Goal: Consume media (video, audio)

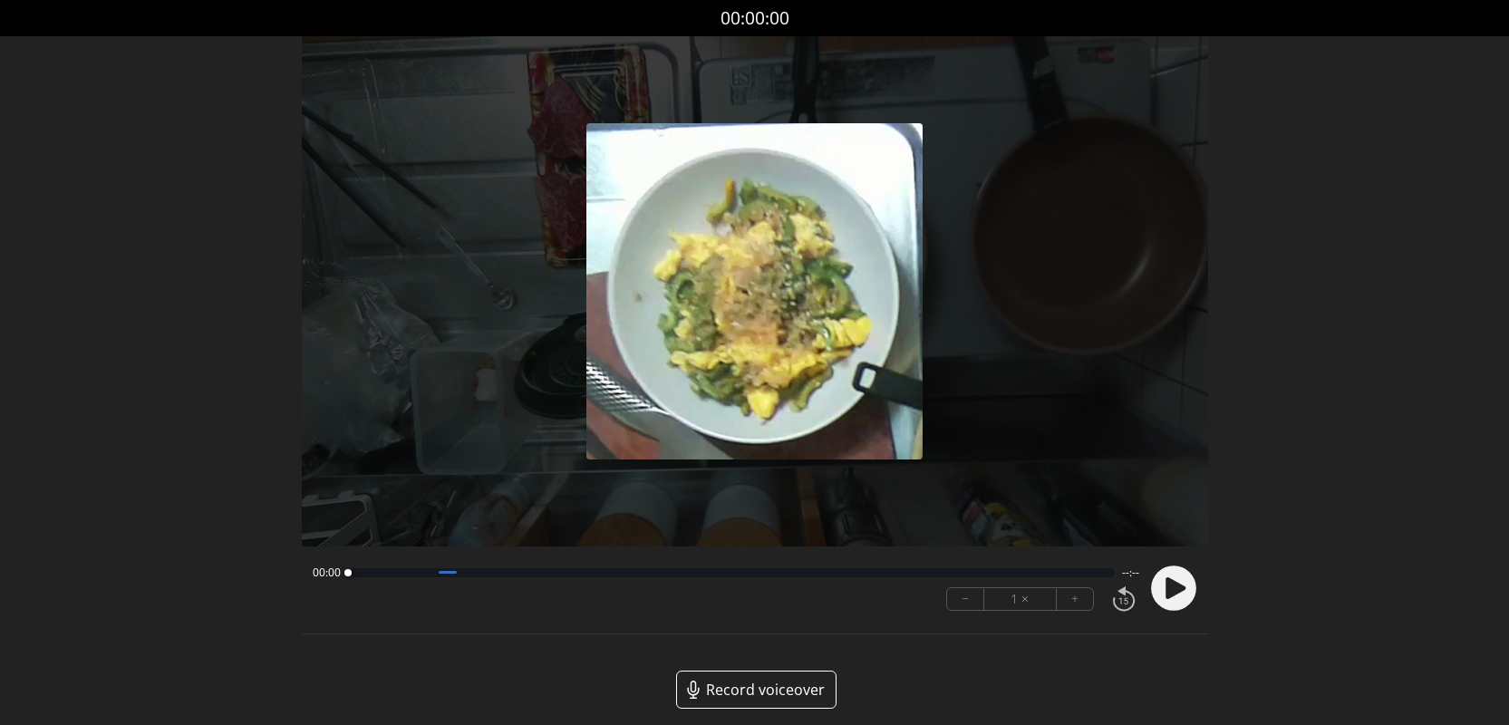
click at [1085, 575] on div at bounding box center [731, 572] width 767 height 9
click at [1082, 576] on div "00:00 02:48" at bounding box center [726, 573] width 827 height 15
click at [1168, 589] on icon at bounding box center [1176, 587] width 20 height 22
click at [1061, 576] on div at bounding box center [726, 572] width 756 height 9
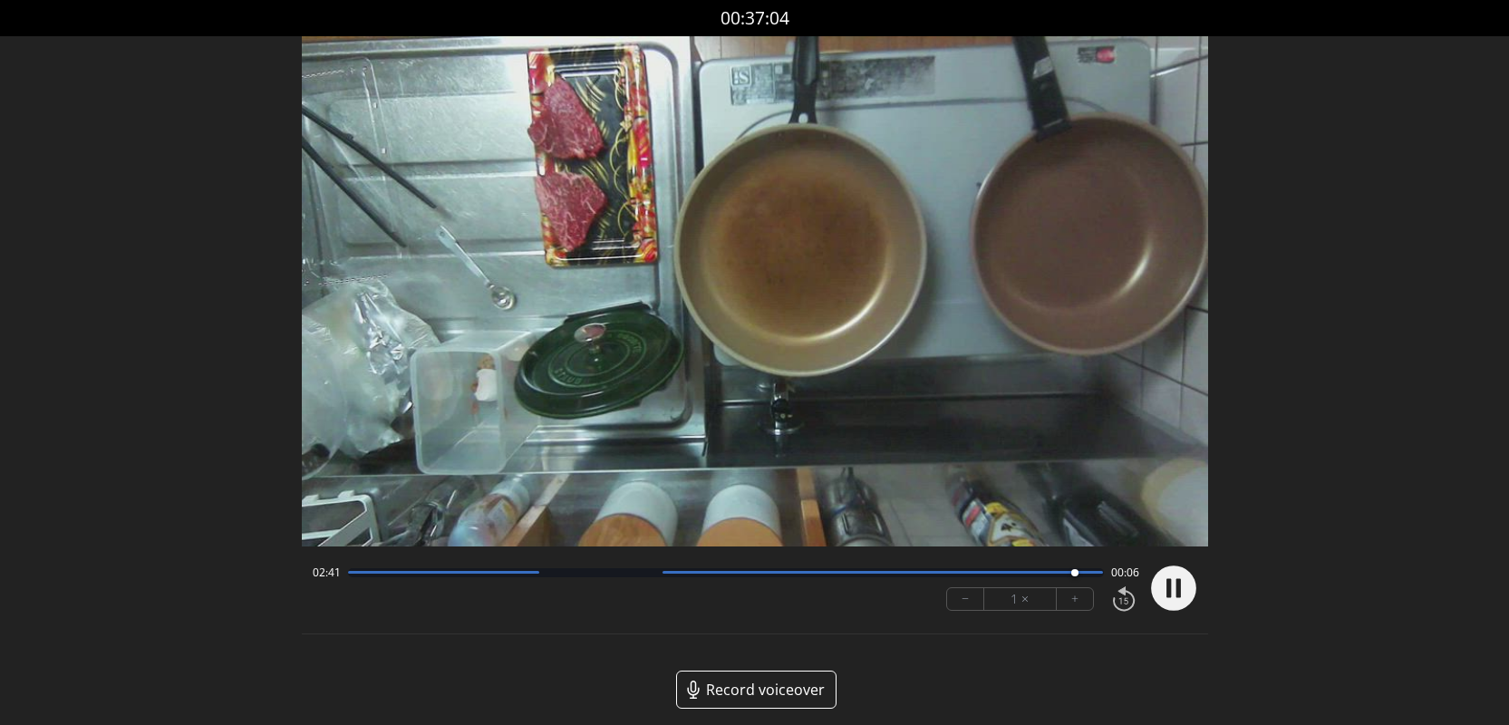
click at [1183, 585] on circle at bounding box center [1173, 588] width 45 height 45
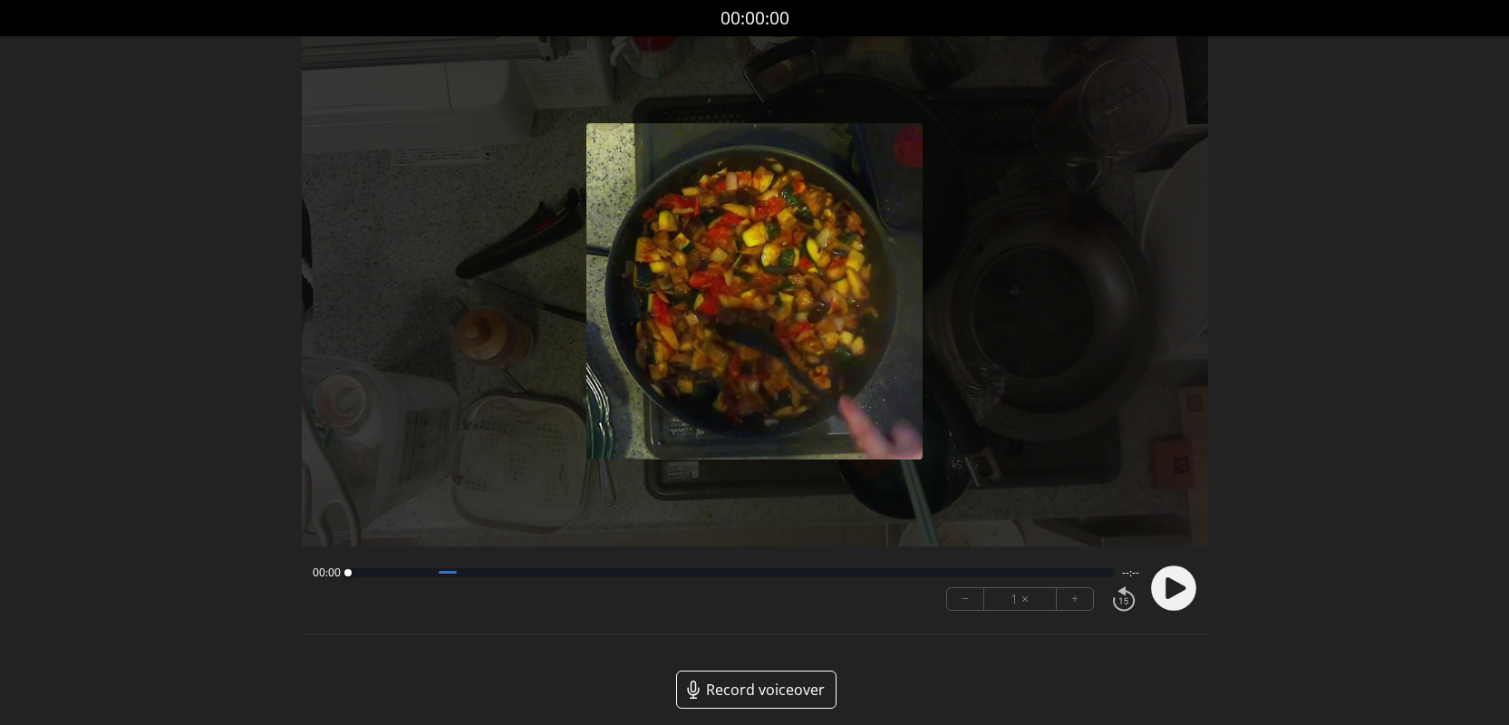
click at [1174, 594] on icon at bounding box center [1176, 587] width 20 height 22
click at [1069, 600] on button "+" at bounding box center [1075, 599] width 36 height 22
